Goal: Submit feedback/report problem: Submit feedback/report problem

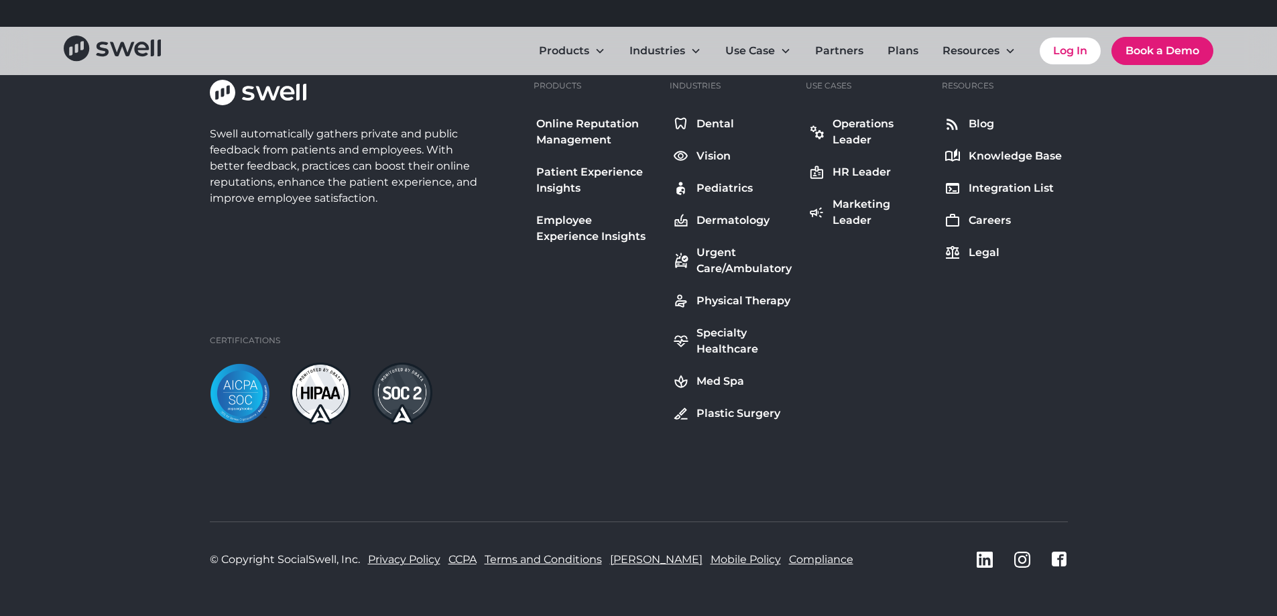
scroll to position [5254, 0]
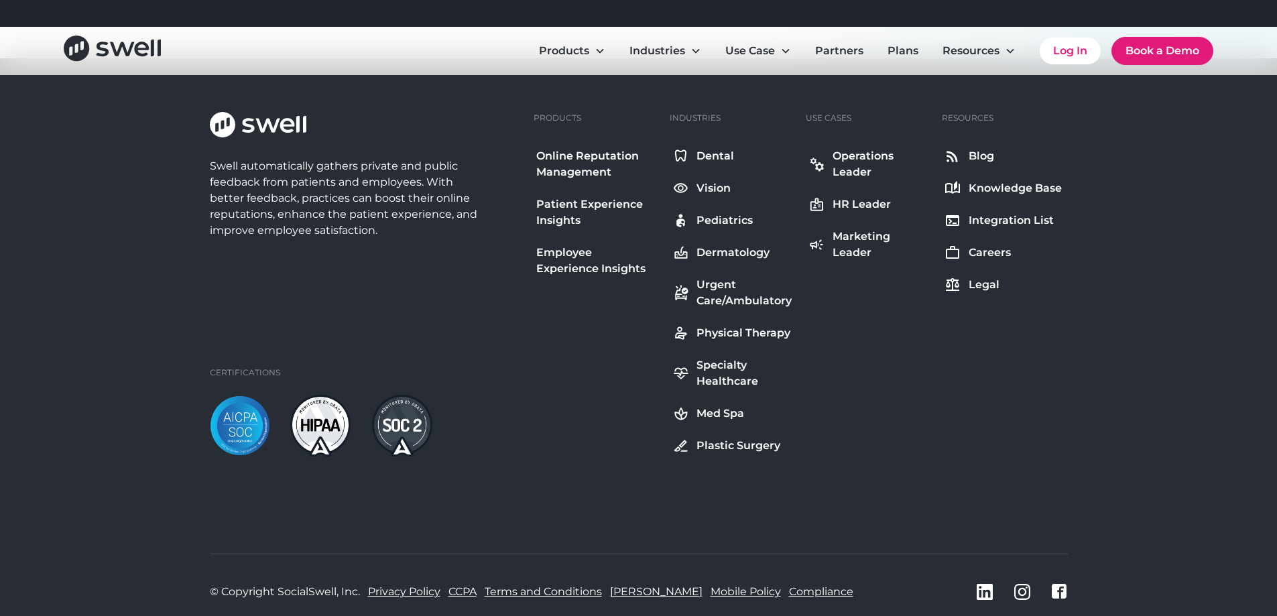
click at [717, 151] on div "Dental" at bounding box center [716, 156] width 38 height 16
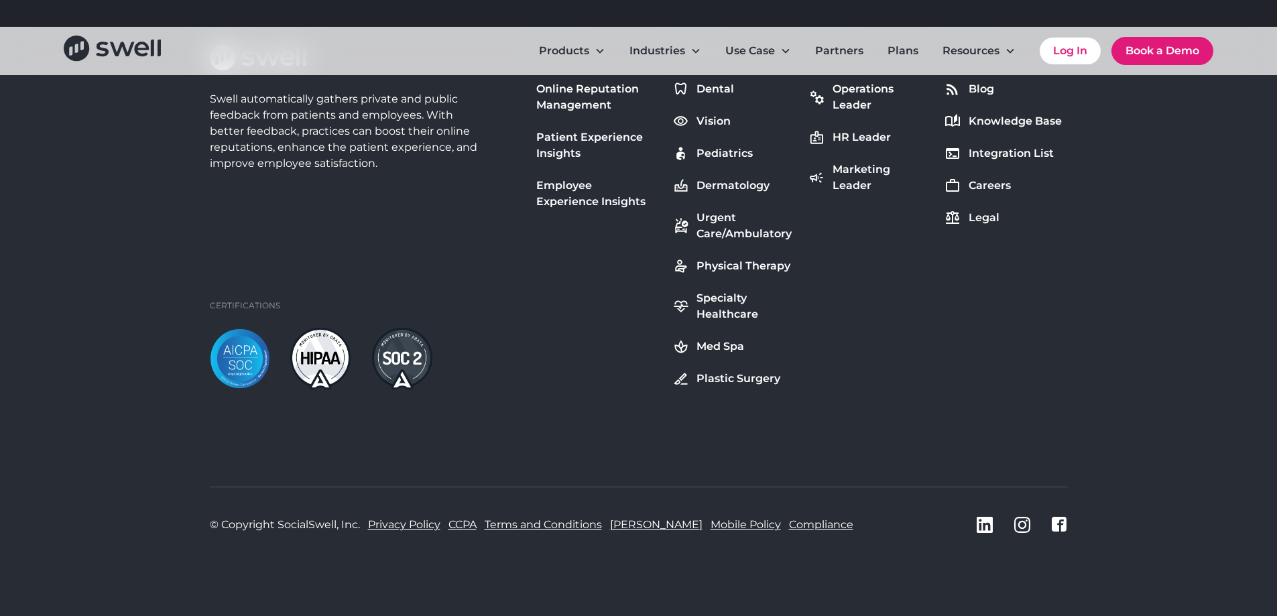
scroll to position [5254, 0]
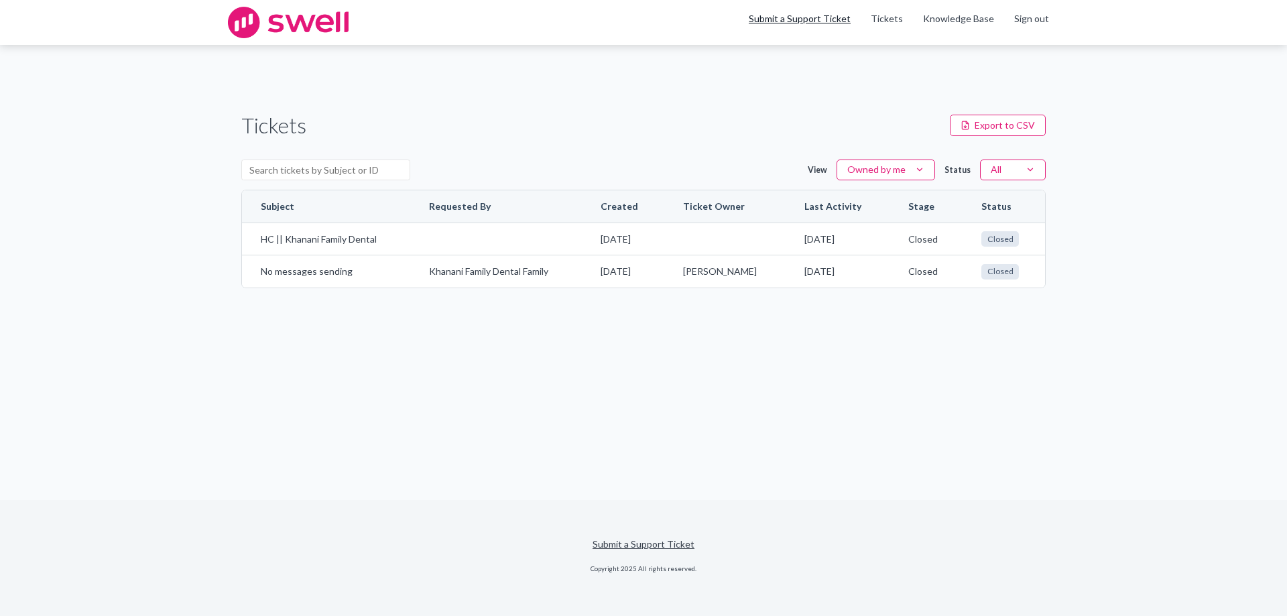
click at [790, 15] on link "Submit a Support Ticket" at bounding box center [800, 18] width 102 height 11
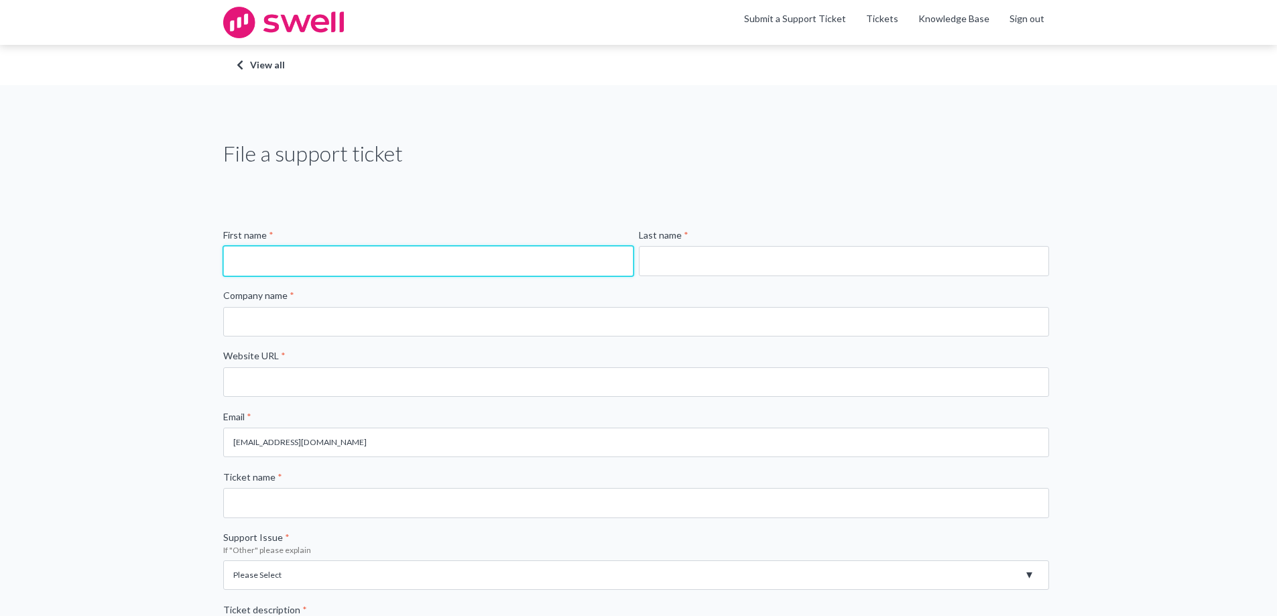
click at [337, 269] on input "First name *" at bounding box center [428, 261] width 410 height 30
type input "[PERSON_NAME]"
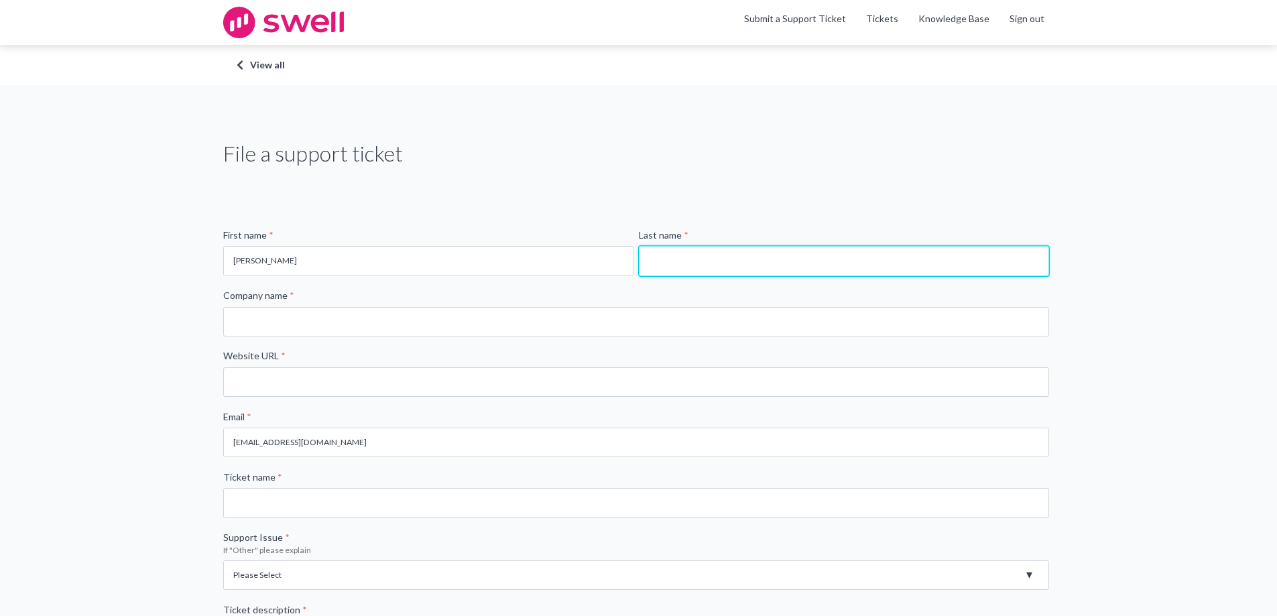
type input "Khanani"
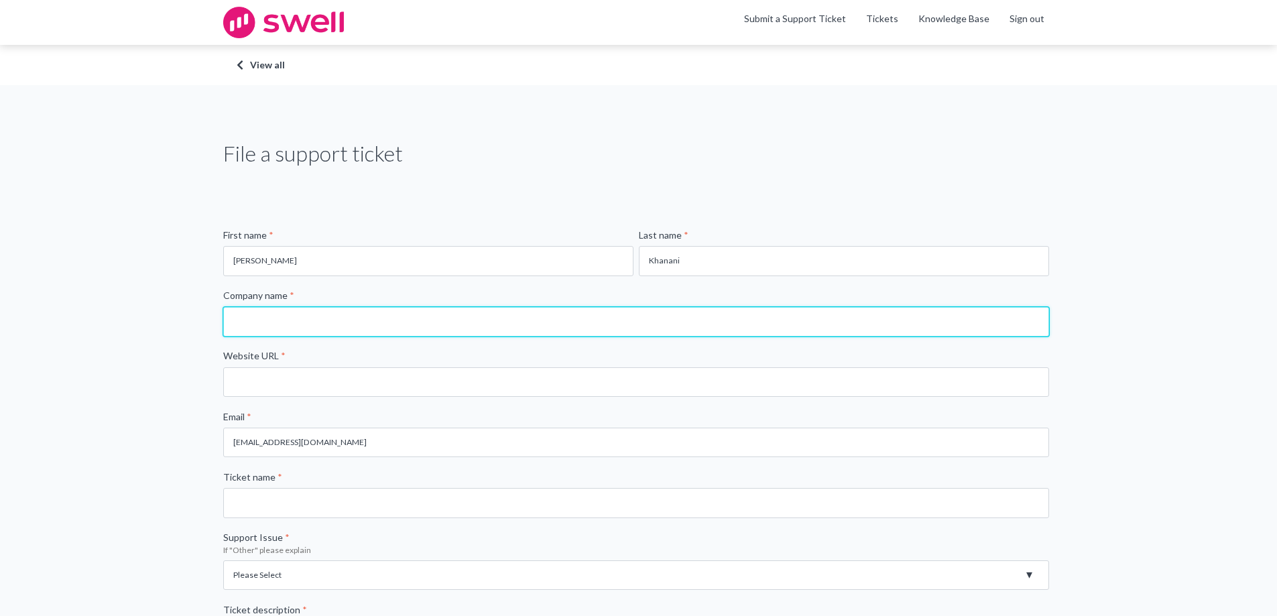
type input "Khanani Family Dental"
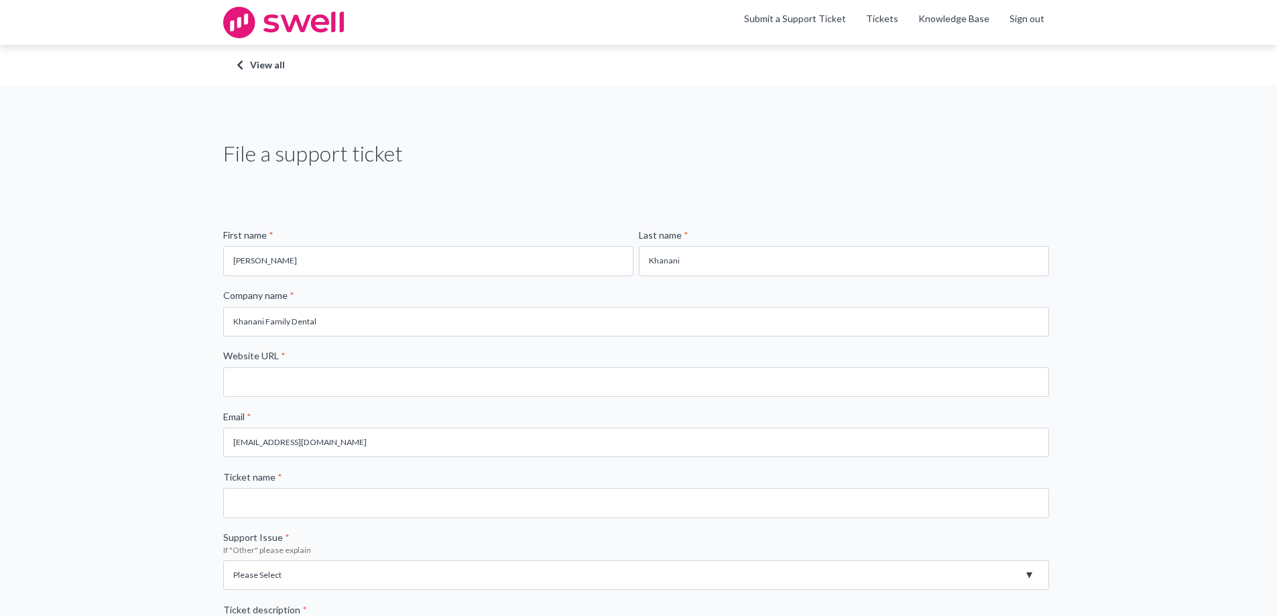
click at [117, 274] on div "File a support ticket First name * Salman Last name * Khanani Company name * Kh…" at bounding box center [638, 517] width 1277 height 864
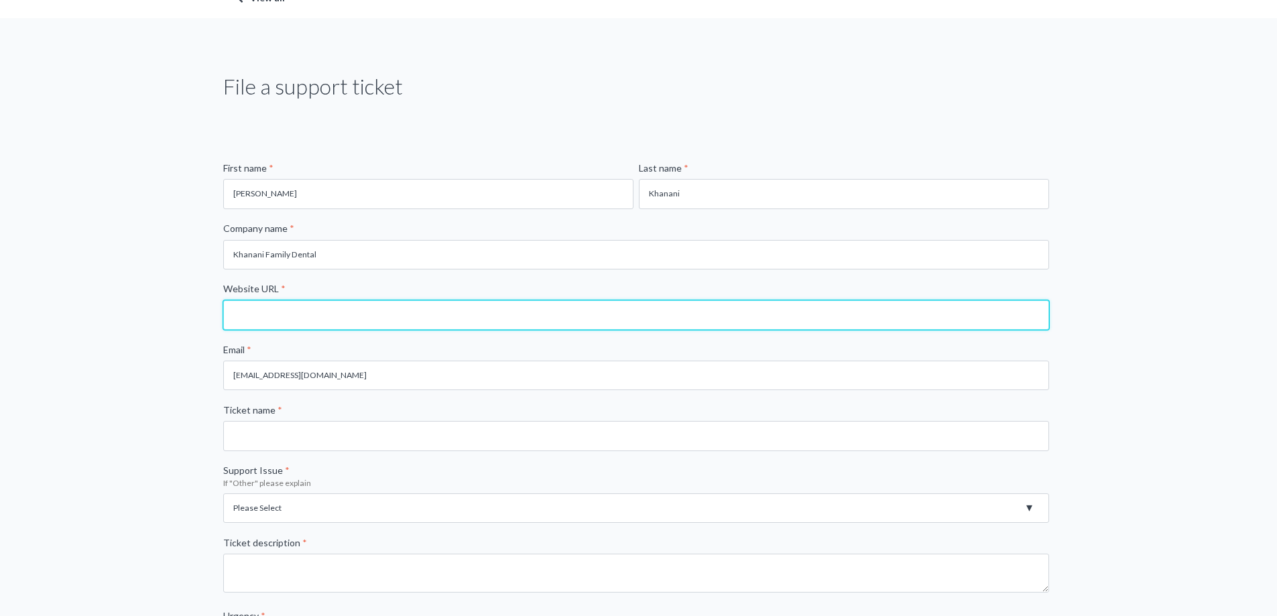
click at [298, 304] on input "Website URL *" at bounding box center [636, 315] width 826 height 30
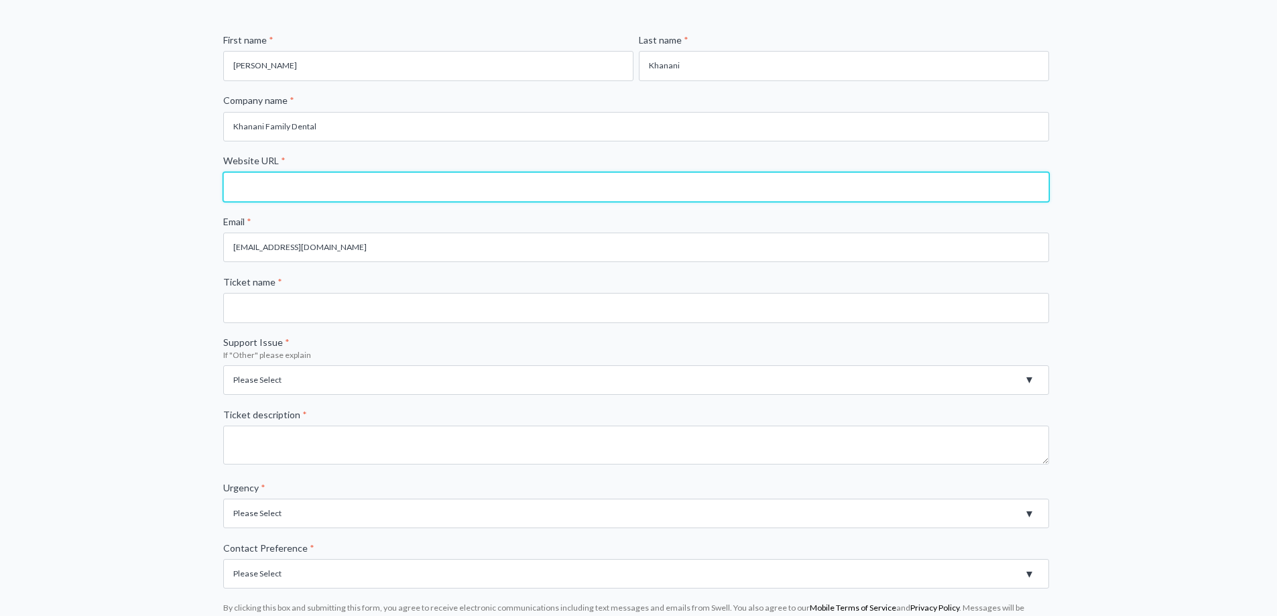
scroll to position [201, 0]
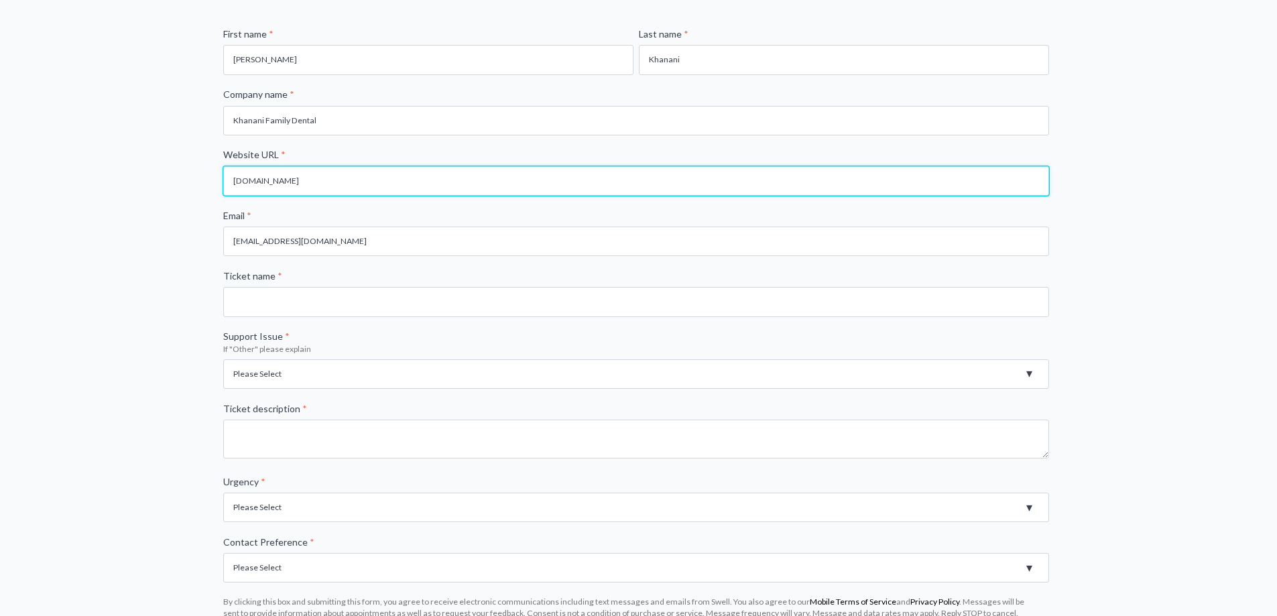
type input "khananidental.com"
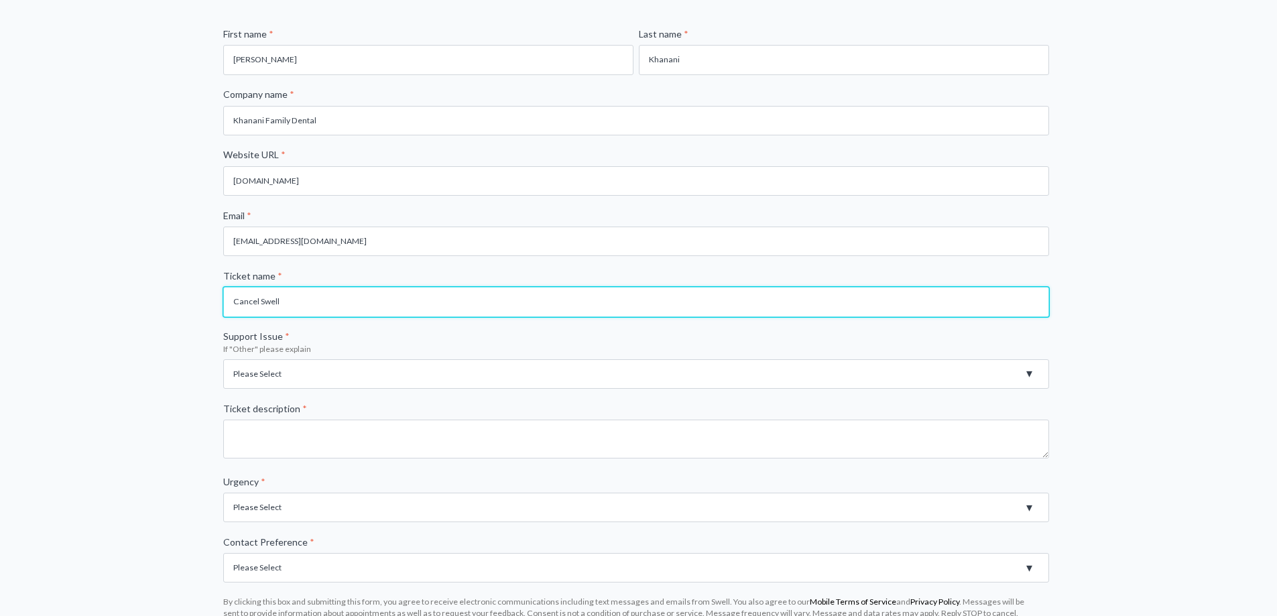
type input "Cancel Swell"
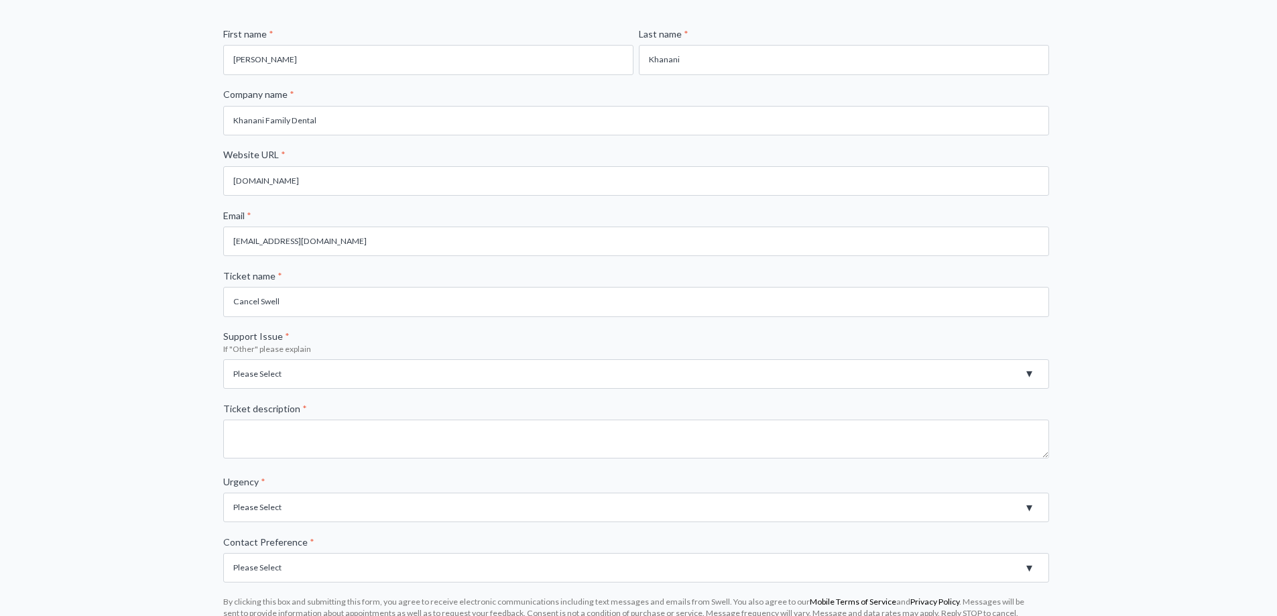
click at [333, 369] on select "Please Select Registration for Business Texting (TCR) Review Invites Not Sendin…" at bounding box center [636, 374] width 826 height 30
click at [176, 408] on div "File a support ticket First name * Salman Last name * Khanani Company name * Kh…" at bounding box center [638, 316] width 1277 height 864
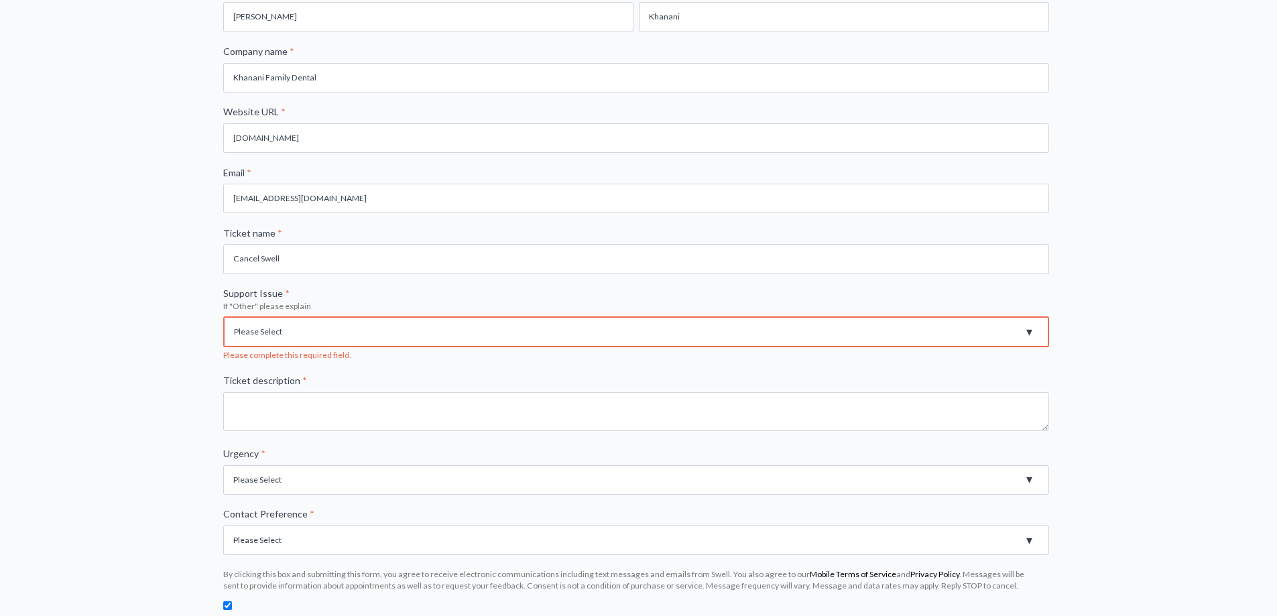
scroll to position [0, 0]
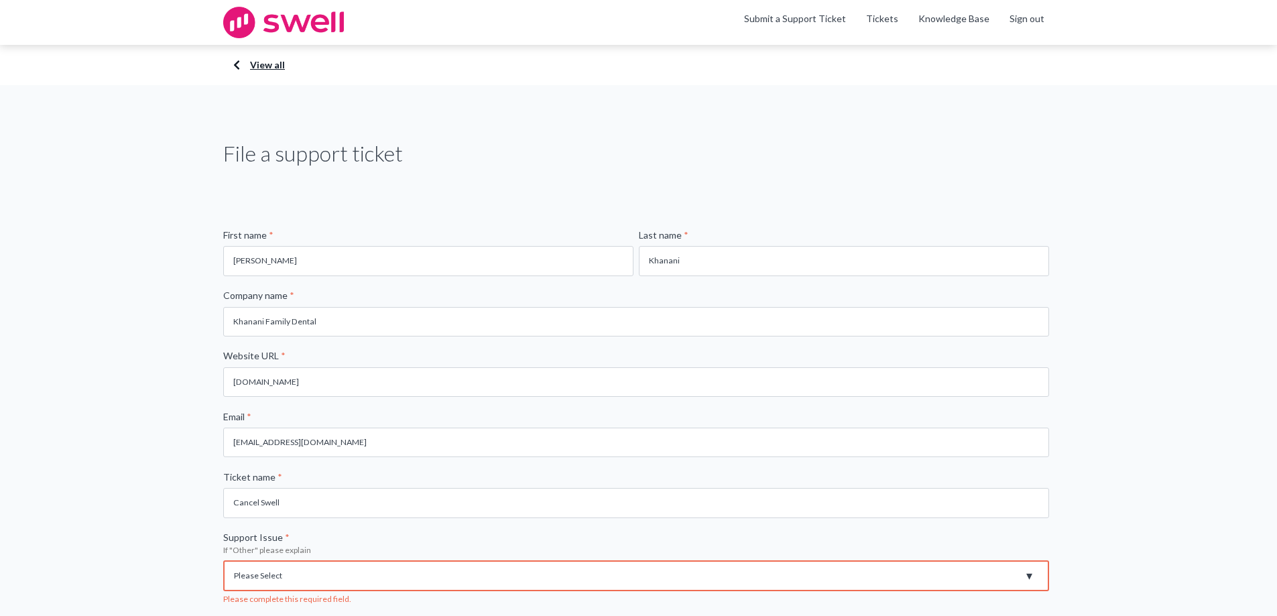
click at [259, 62] on link "View all" at bounding box center [639, 64] width 805 height 13
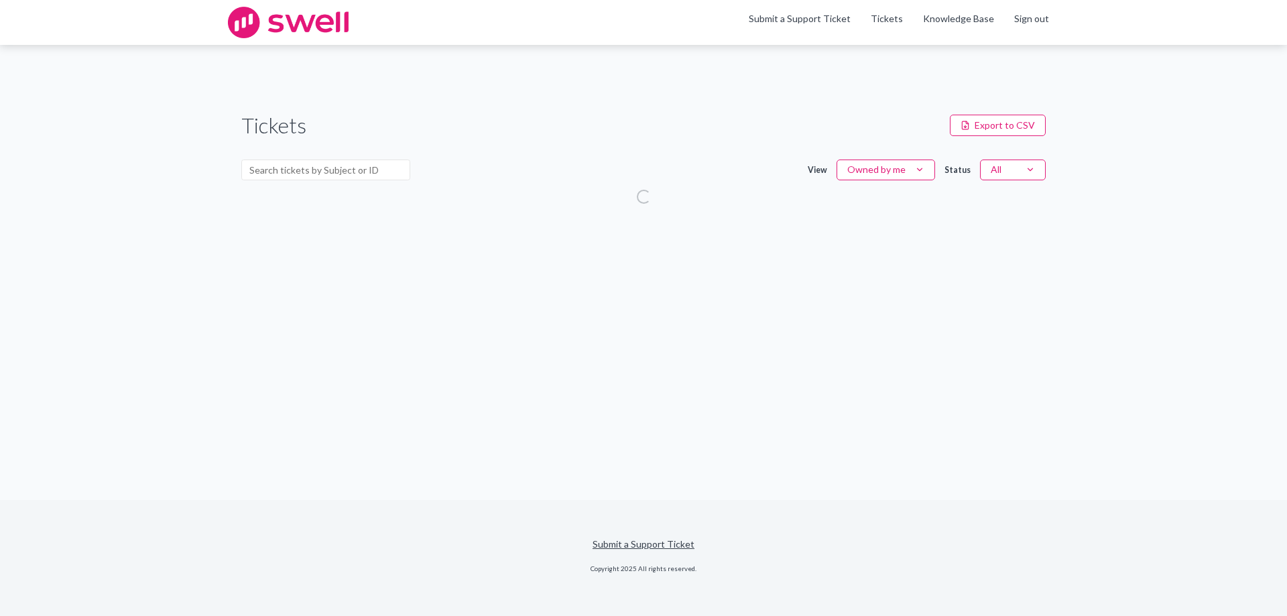
click at [304, 17] on img at bounding box center [288, 23] width 121 height 32
